Goal: Information Seeking & Learning: Learn about a topic

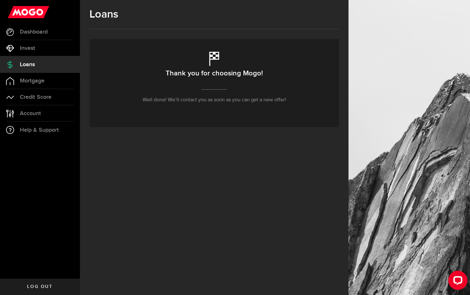
click at [190, 96] on p "Well done! We’ll contact you as soon as you can get a new offer!" at bounding box center [215, 100] width 144 height 8
click at [284, 102] on p "Well done! We’ll contact you as soon as you can get a new offer!" at bounding box center [215, 100] width 144 height 8
click at [44, 76] on link "Mortgage" at bounding box center [40, 81] width 80 height 16
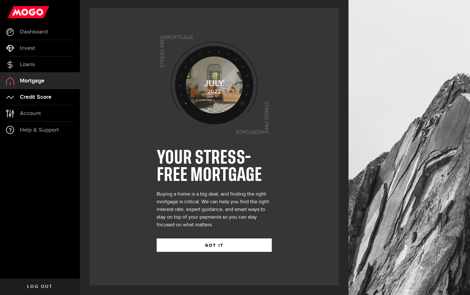
click at [38, 94] on span "Credit Score" at bounding box center [36, 97] width 32 height 6
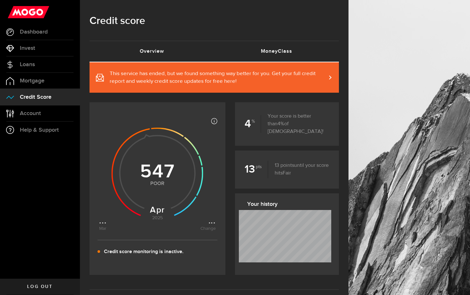
click at [269, 48] on link "MoneyClass (requires attention)" at bounding box center [276, 51] width 125 height 20
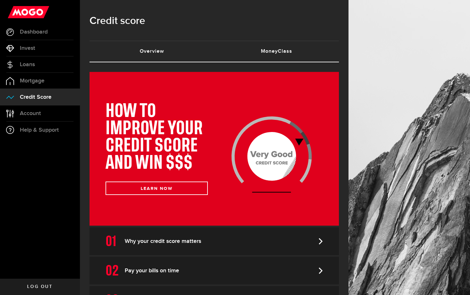
click at [198, 51] on link "Overview (requires attention)" at bounding box center [152, 51] width 125 height 20
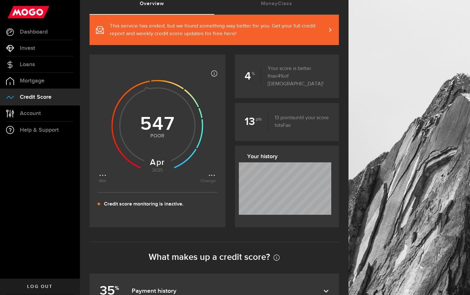
scroll to position [51, 0]
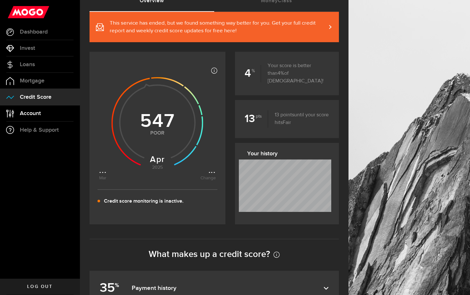
click at [64, 112] on link "Account Compte" at bounding box center [40, 114] width 80 height 16
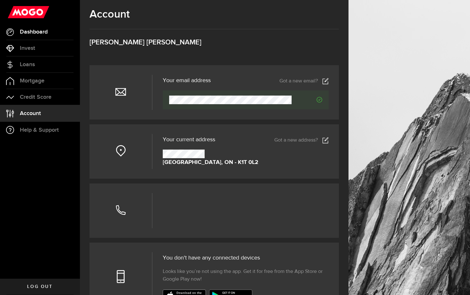
click at [48, 39] on link "Dashboard" at bounding box center [40, 32] width 80 height 16
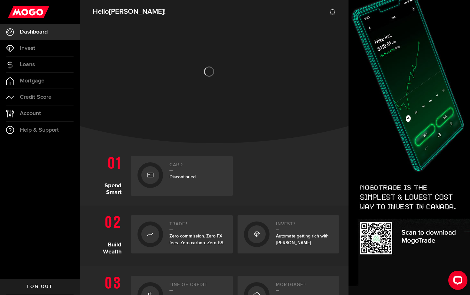
click at [178, 173] on div "Card Discontinued" at bounding box center [198, 176] width 57 height 27
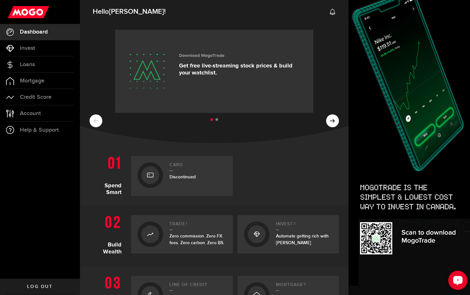
click at [453, 276] on button "Open LiveChat chat widget" at bounding box center [458, 280] width 19 height 19
click at [37, 66] on link "Loans" at bounding box center [40, 65] width 80 height 16
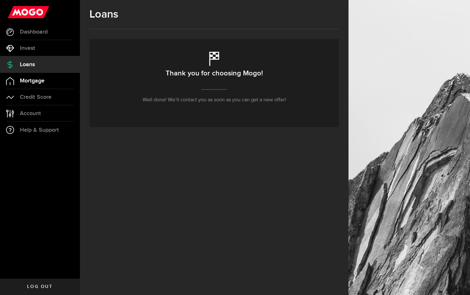
click at [30, 79] on span "Mortgage" at bounding box center [32, 81] width 25 height 6
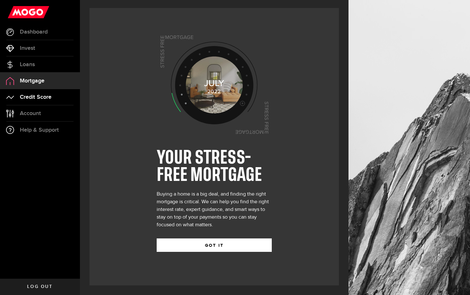
click at [31, 91] on link "Credit Score" at bounding box center [40, 97] width 80 height 16
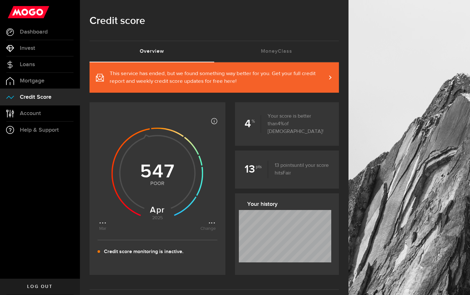
click at [144, 156] on use at bounding box center [158, 174] width 92 height 92
click at [162, 165] on use at bounding box center [158, 174] width 92 height 92
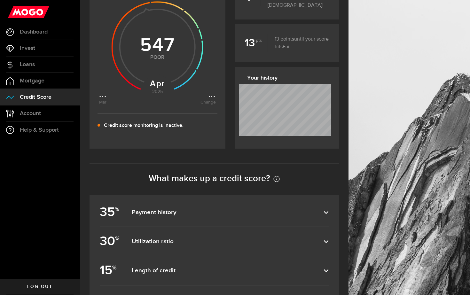
scroll to position [156, 0]
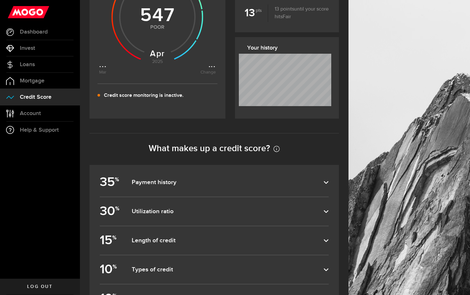
click at [157, 186] on dfn "Payment history" at bounding box center [228, 183] width 192 height 8
click at [0, 0] on input "35 % Payment history" at bounding box center [0, 0] width 0 height 0
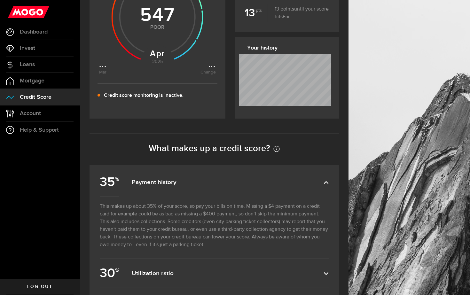
click at [157, 186] on dfn "Payment history" at bounding box center [228, 183] width 192 height 8
click at [0, 0] on input "35 % Payment history" at bounding box center [0, 0] width 0 height 0
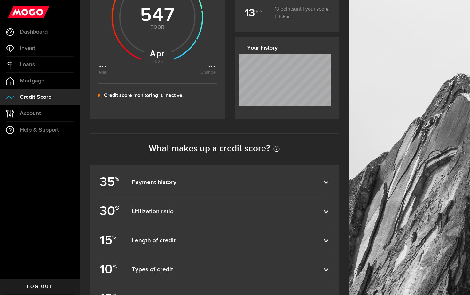
click at [160, 220] on label "30 % Utilization ratio" at bounding box center [214, 211] width 229 height 28
click at [0, 0] on input "30 % Utilization ratio" at bounding box center [0, 0] width 0 height 0
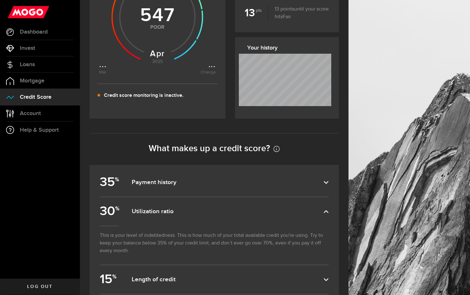
click at [159, 213] on dfn "Utilization ratio" at bounding box center [228, 212] width 192 height 8
click at [0, 0] on input "30 % Utilization ratio" at bounding box center [0, 0] width 0 height 0
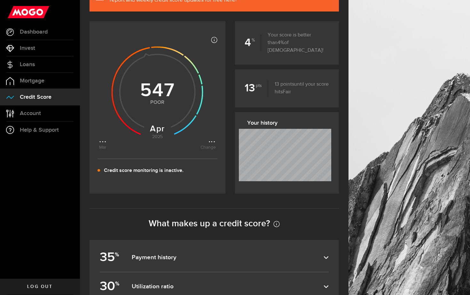
scroll to position [76, 0]
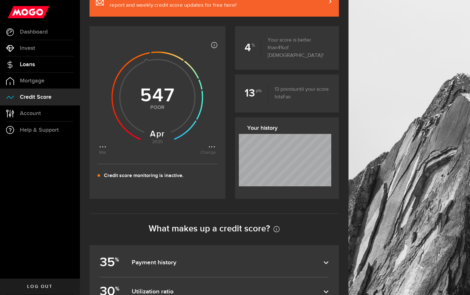
click at [34, 60] on link "Loans" at bounding box center [40, 65] width 80 height 16
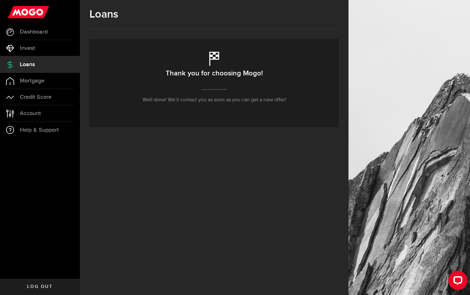
click at [200, 105] on div "Thank you for choosing Mogo! Well done! We’ll contact you as soon as you can ge…" at bounding box center [215, 83] width 250 height 88
click at [198, 100] on p "Well done! We’ll contact you as soon as you can get a new offer!" at bounding box center [215, 100] width 144 height 8
click at [193, 67] on h2 "Thank you for choosing Mogo!" at bounding box center [214, 73] width 97 height 13
click at [60, 29] on link "Dashboard" at bounding box center [40, 32] width 80 height 16
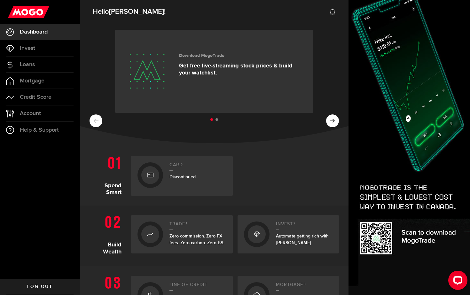
click at [199, 173] on div "Card Discontinued" at bounding box center [198, 176] width 57 height 27
click at [39, 68] on link "Loans" at bounding box center [40, 65] width 80 height 16
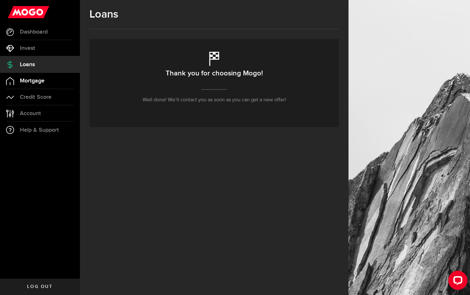
click at [43, 85] on link "Mortgage" at bounding box center [40, 81] width 80 height 16
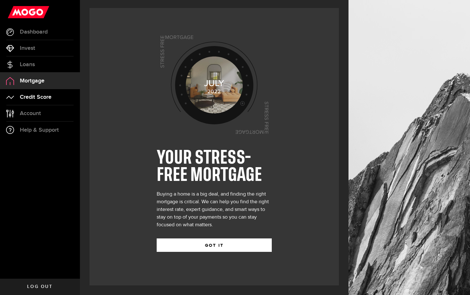
click at [44, 99] on span "Credit Score" at bounding box center [36, 97] width 32 height 6
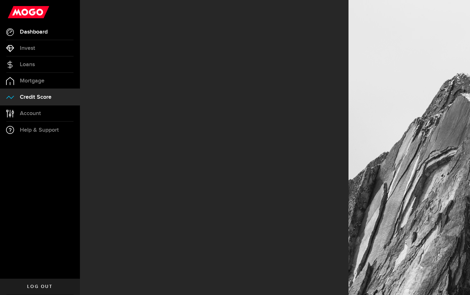
click at [42, 32] on span "Dashboard" at bounding box center [34, 32] width 28 height 6
